Goal: Task Accomplishment & Management: Complete application form

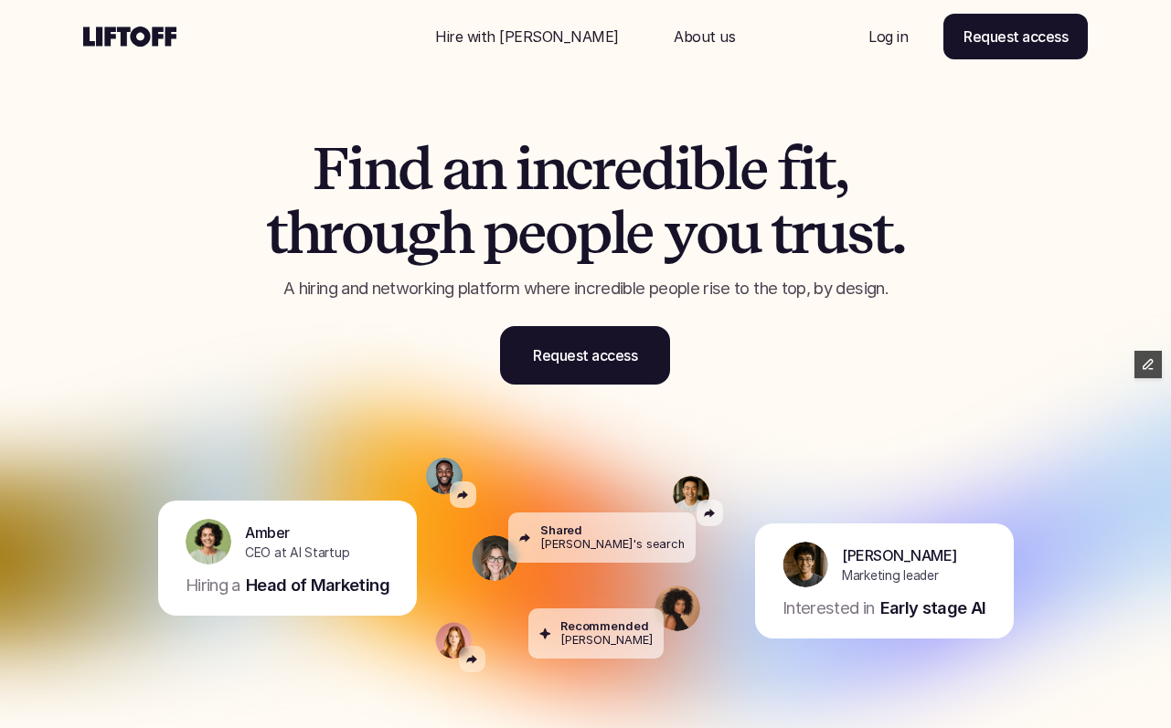
scroll to position [5, 0]
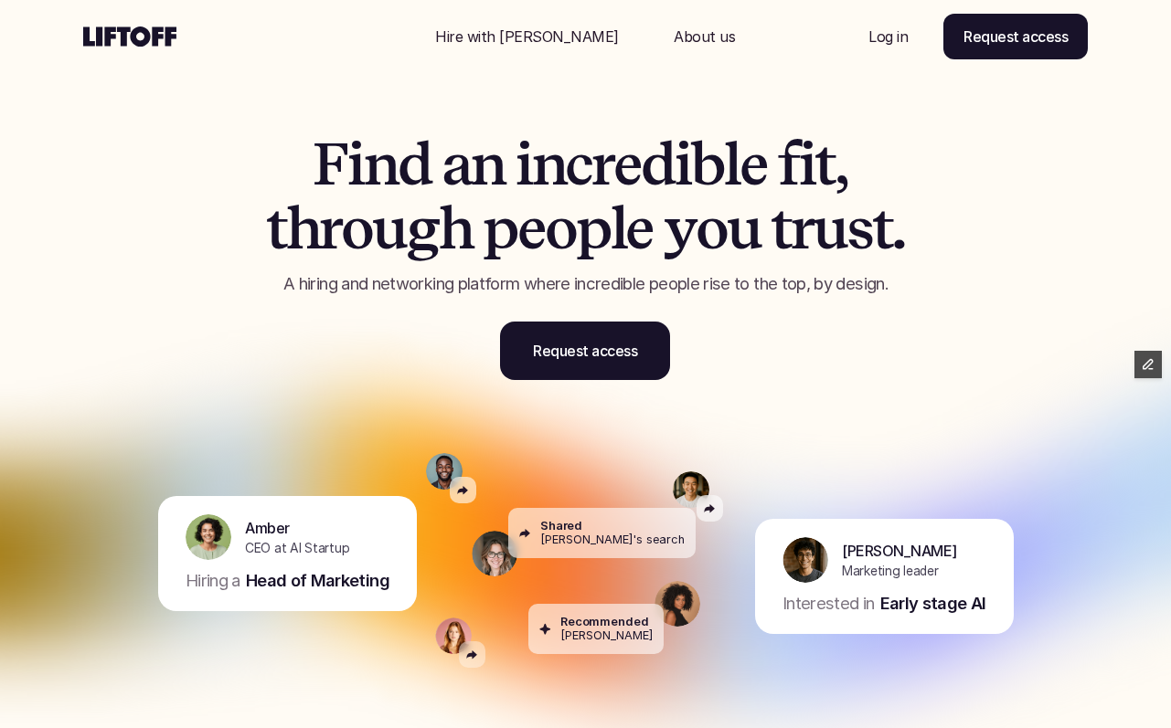
click at [528, 34] on p "Hire with [PERSON_NAME]" at bounding box center [527, 37] width 184 height 22
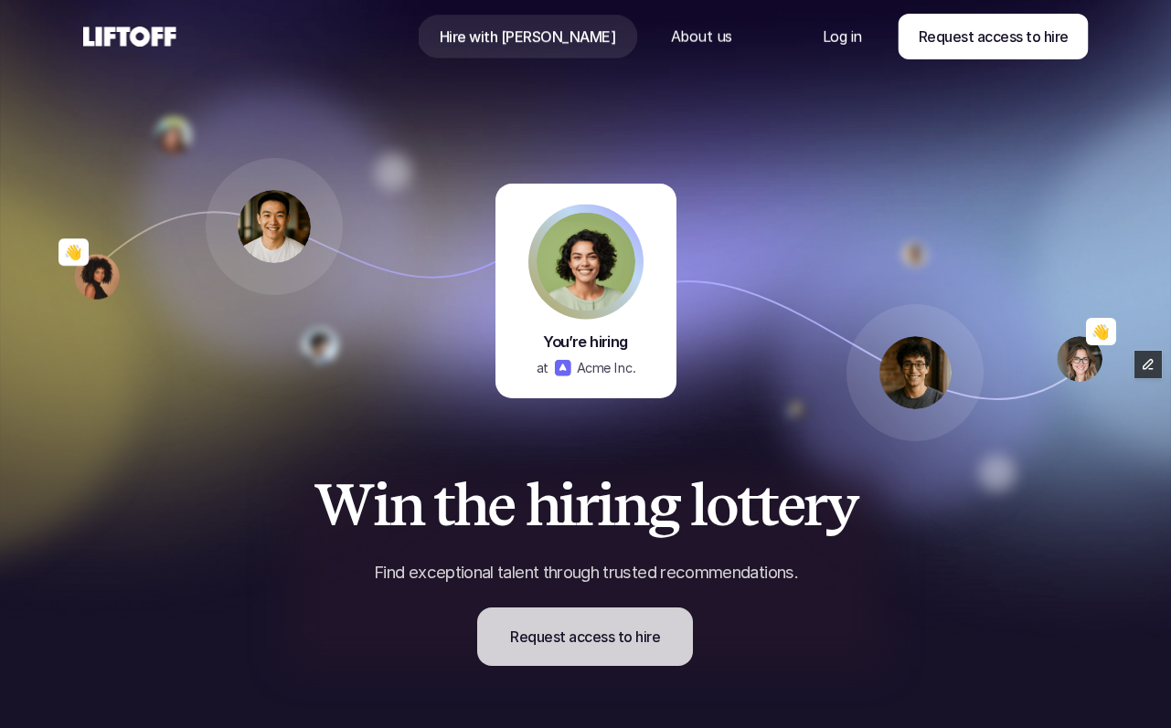
click at [600, 635] on p "Request access to hire" at bounding box center [585, 637] width 150 height 22
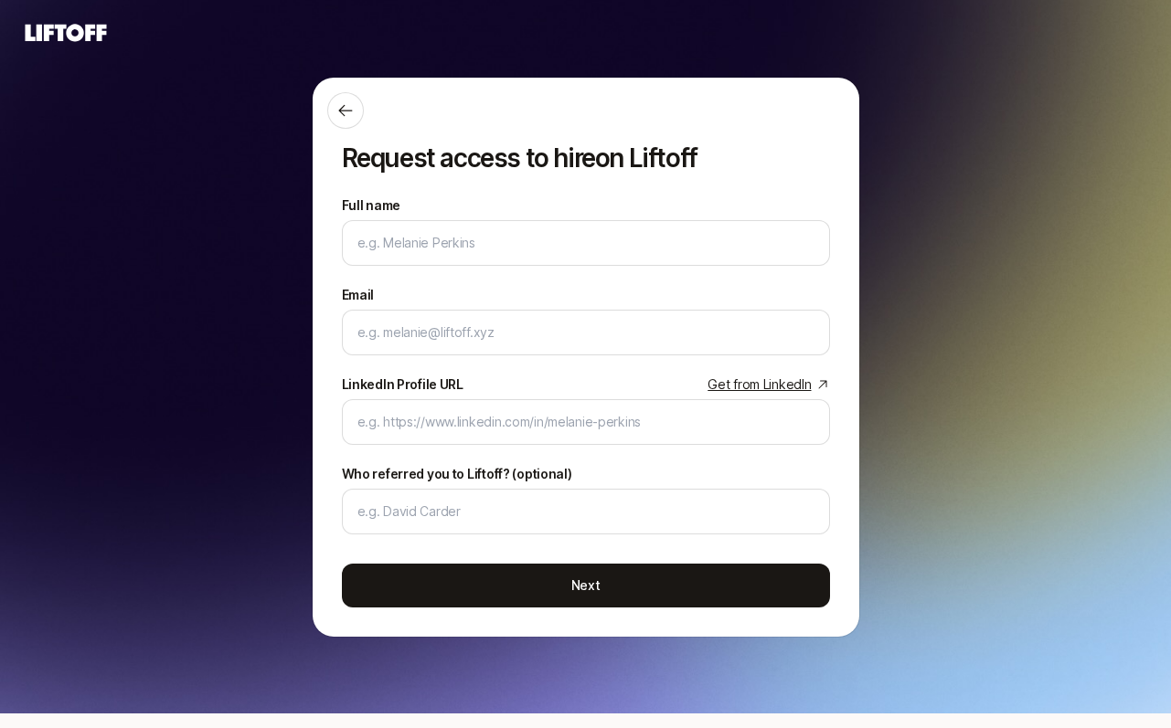
click at [85, 32] on icon at bounding box center [66, 32] width 81 height 17
